Goal: Task Accomplishment & Management: Use online tool/utility

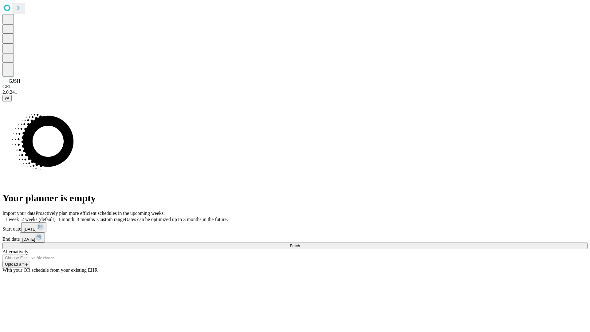
click at [300, 243] on span "Fetch" at bounding box center [295, 245] width 10 height 5
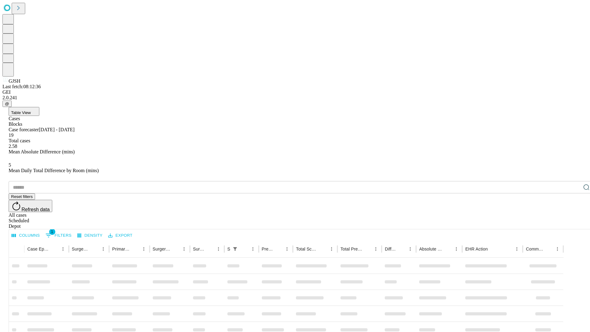
click at [574, 223] on div "Depot" at bounding box center [301, 226] width 585 height 6
